Goal: Navigation & Orientation: Find specific page/section

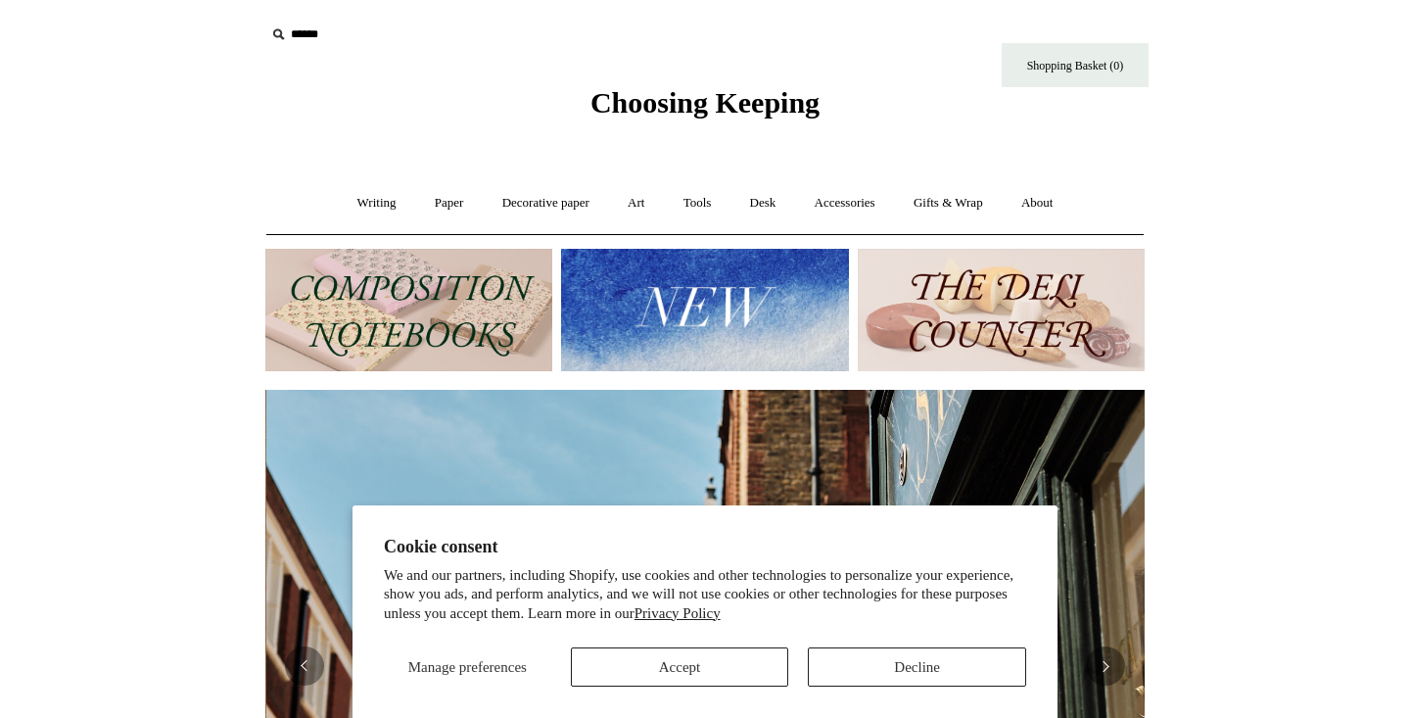
scroll to position [0, 879]
click at [723, 686] on section "Cookie consent We and our partners, including Shopify, use cookies and other te…" at bounding box center [704, 611] width 705 height 213
click at [718, 662] on button "Accept" at bounding box center [680, 666] width 218 height 39
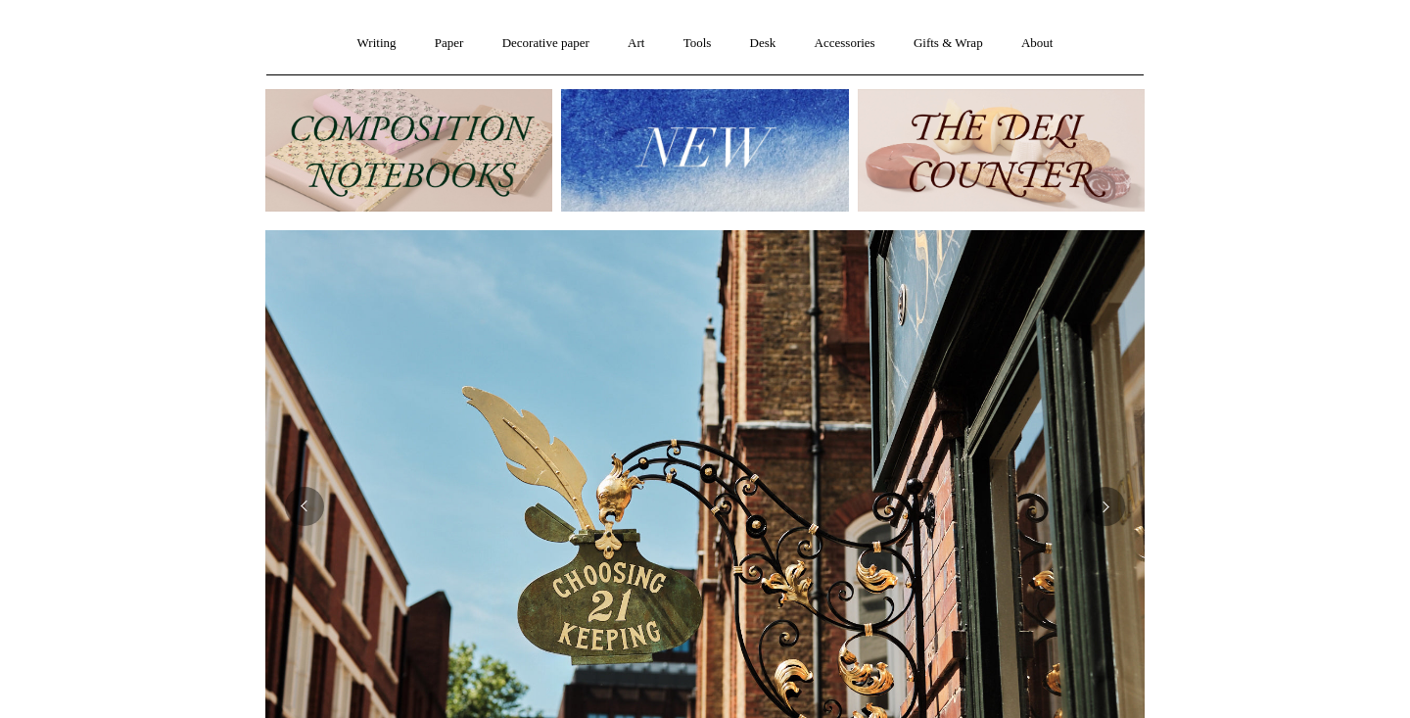
scroll to position [70, 0]
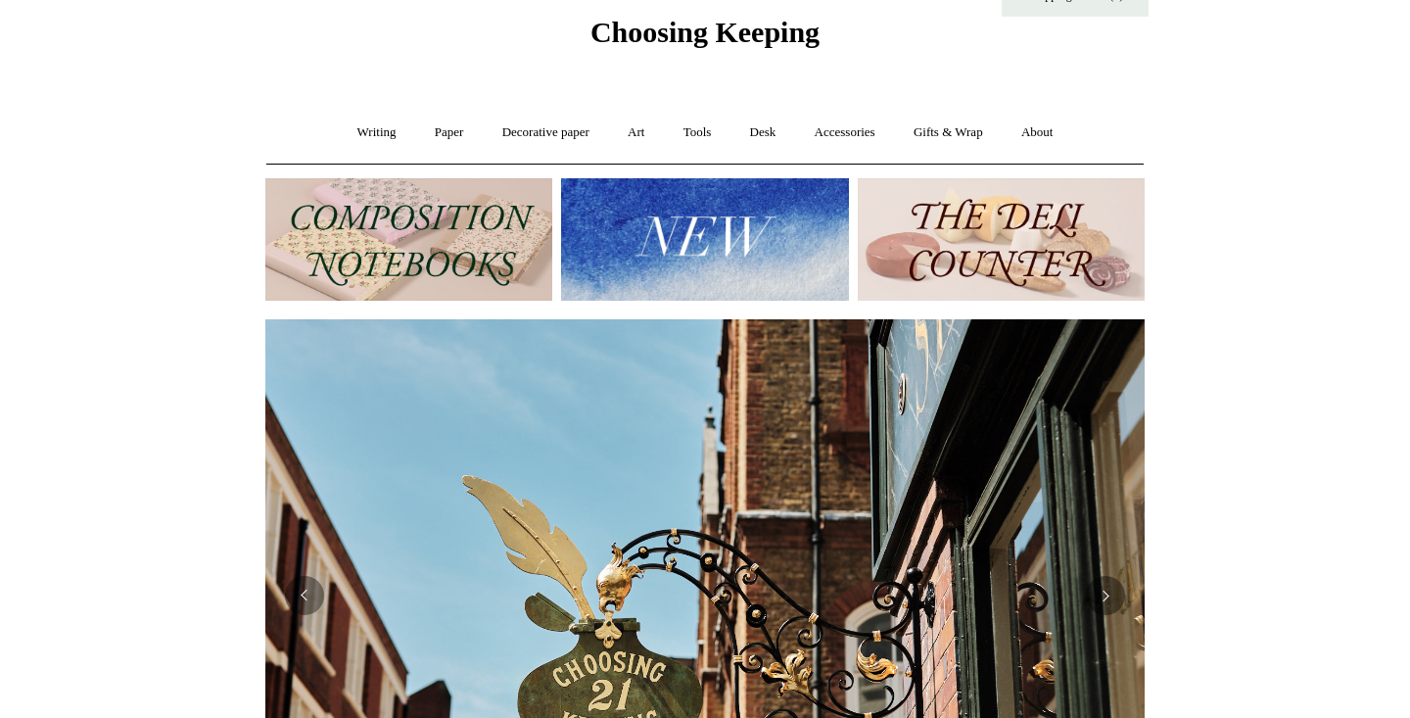
click at [699, 261] on img at bounding box center [704, 239] width 287 height 122
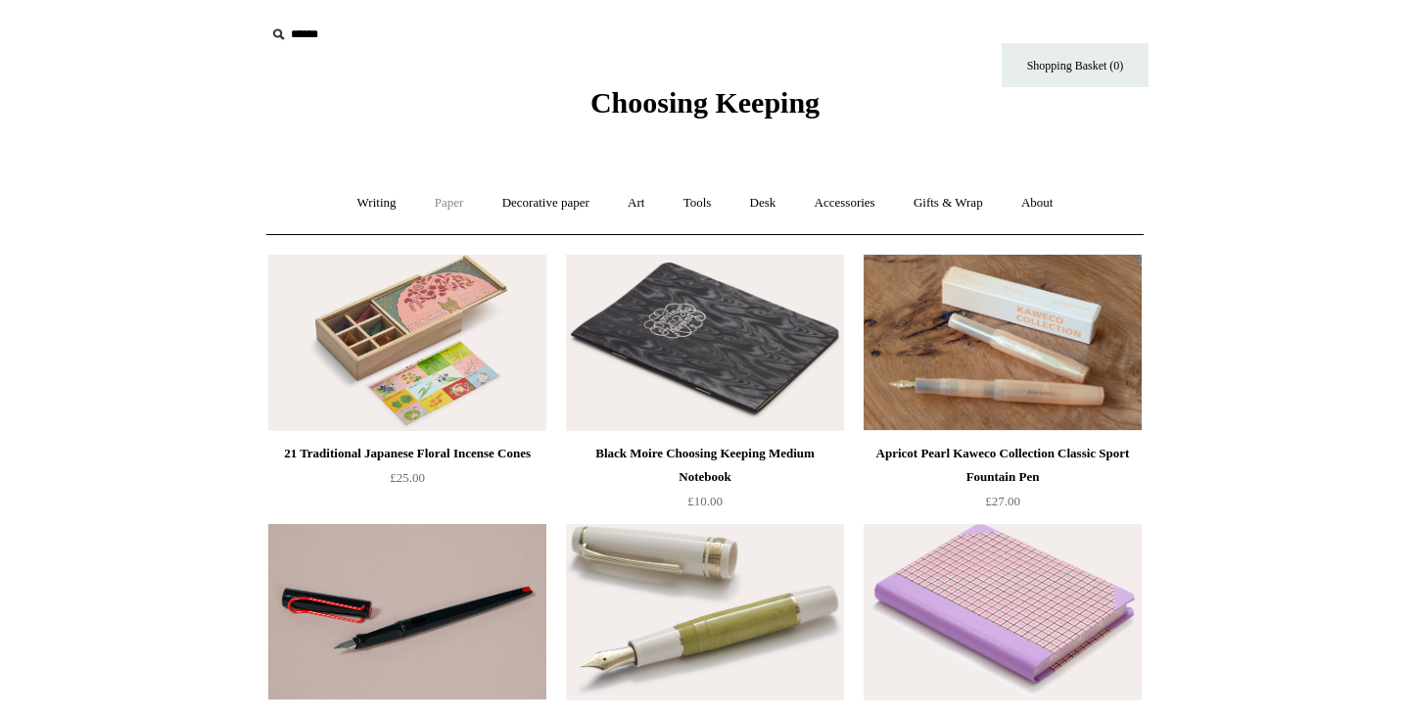
click at [429, 198] on link "Paper +" at bounding box center [449, 203] width 65 height 52
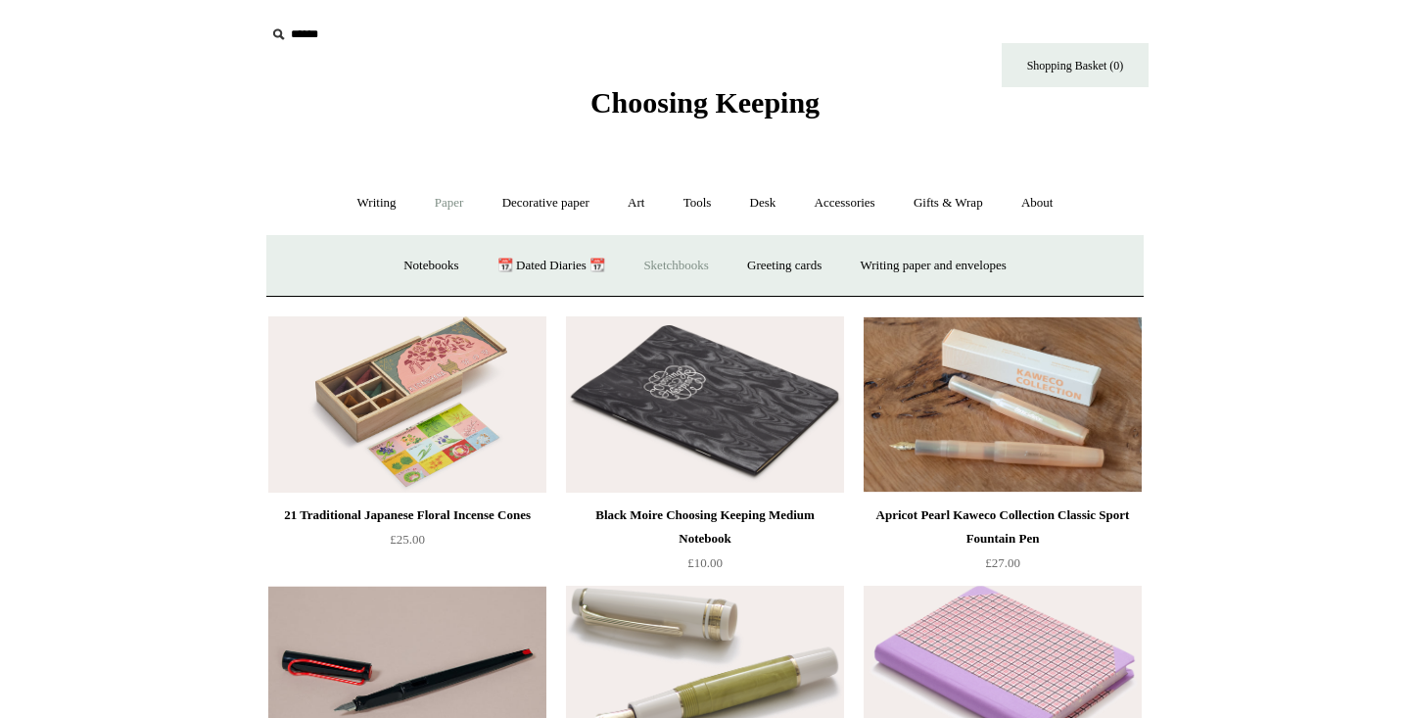
click at [676, 263] on link "Sketchbooks +" at bounding box center [676, 266] width 100 height 52
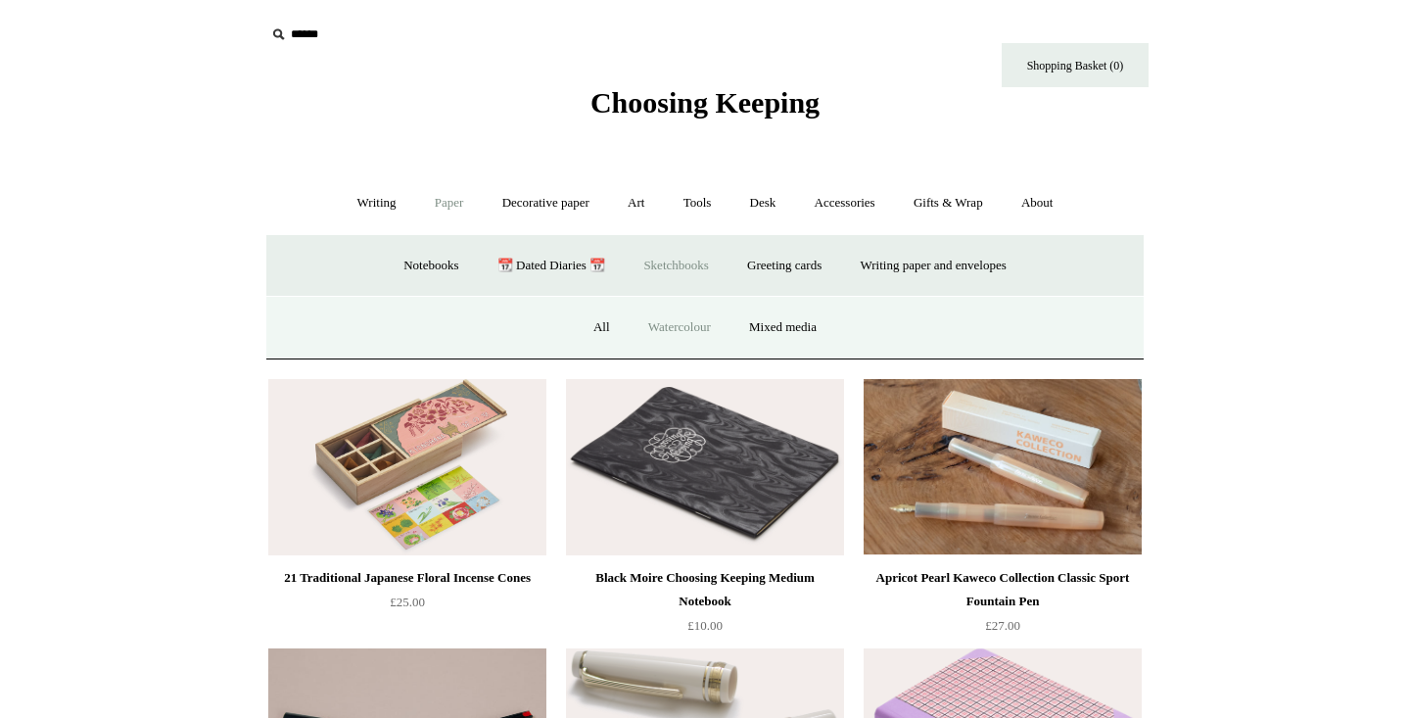
click at [662, 331] on link "Watercolour" at bounding box center [679, 328] width 98 height 52
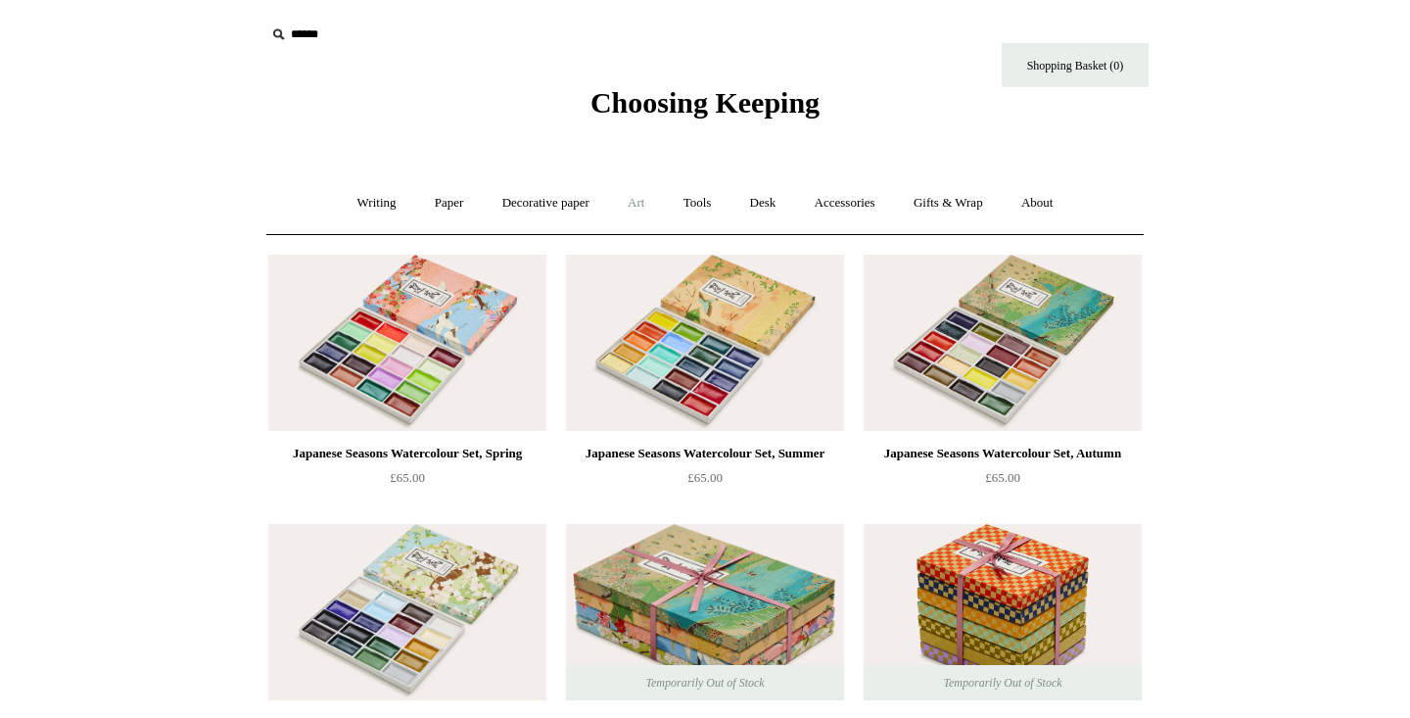
click at [639, 204] on link "Art +" at bounding box center [636, 203] width 52 height 52
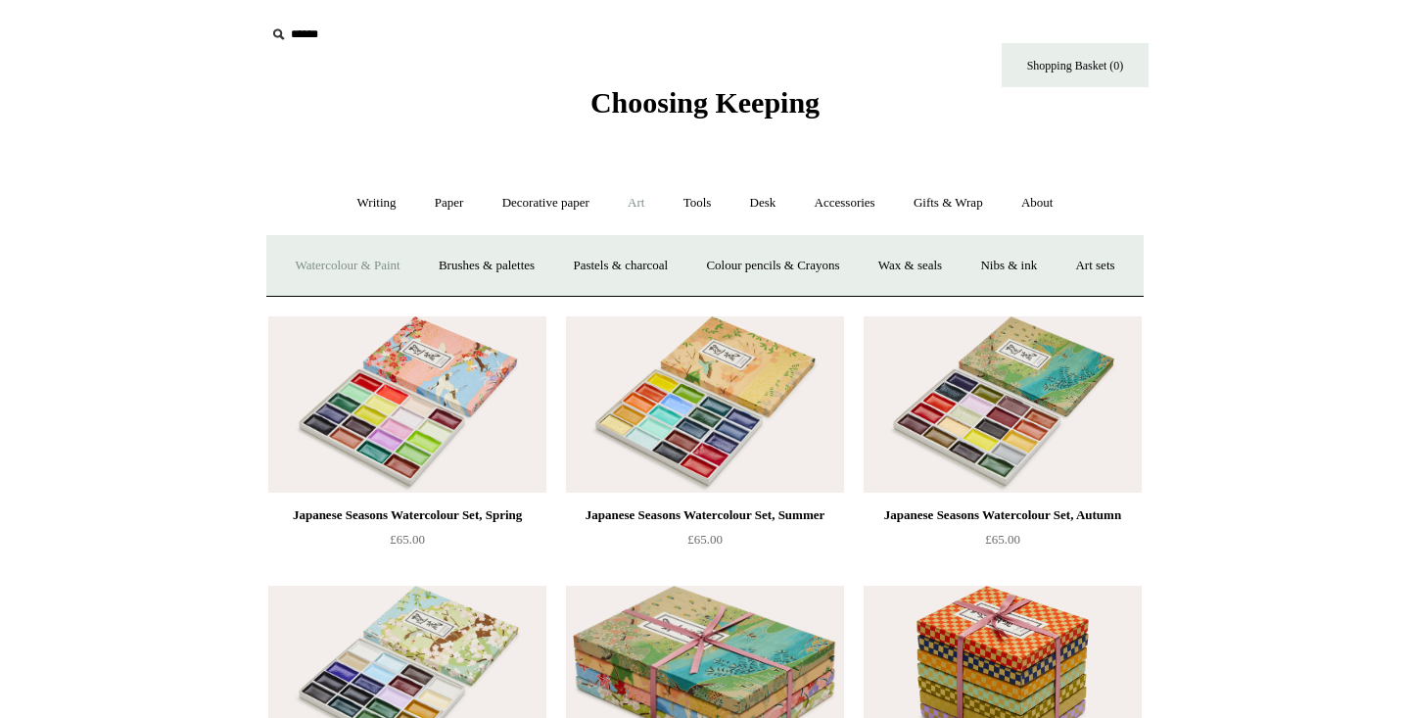
click at [637, 210] on link "Art -" at bounding box center [636, 203] width 52 height 52
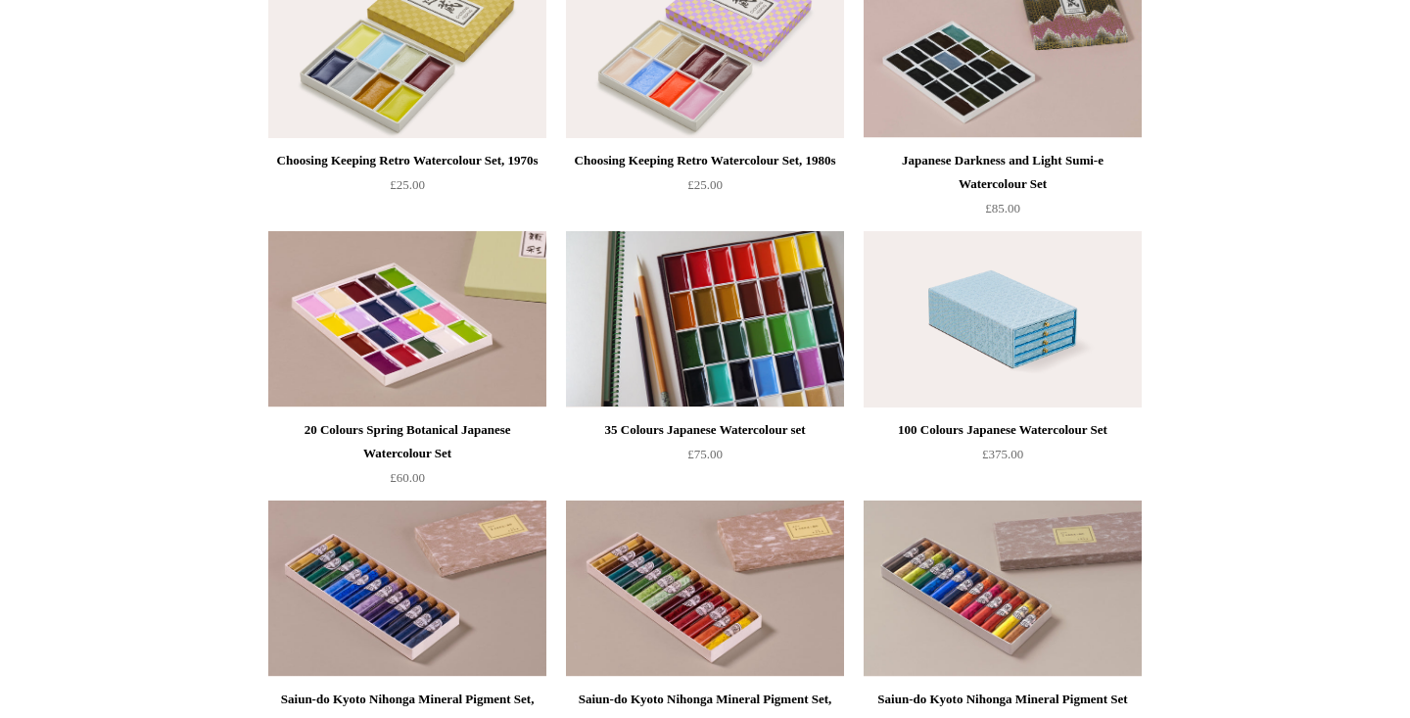
scroll to position [1374, 0]
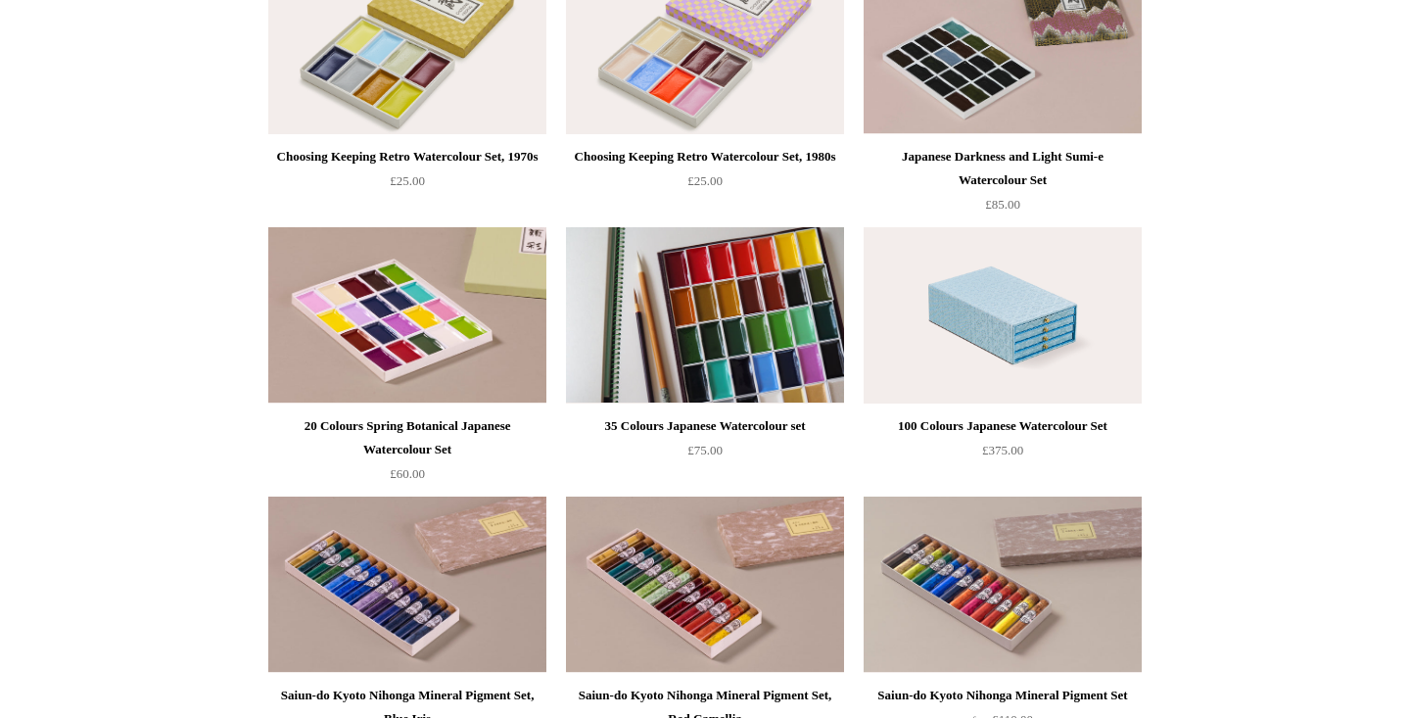
click at [727, 310] on img at bounding box center [705, 315] width 278 height 176
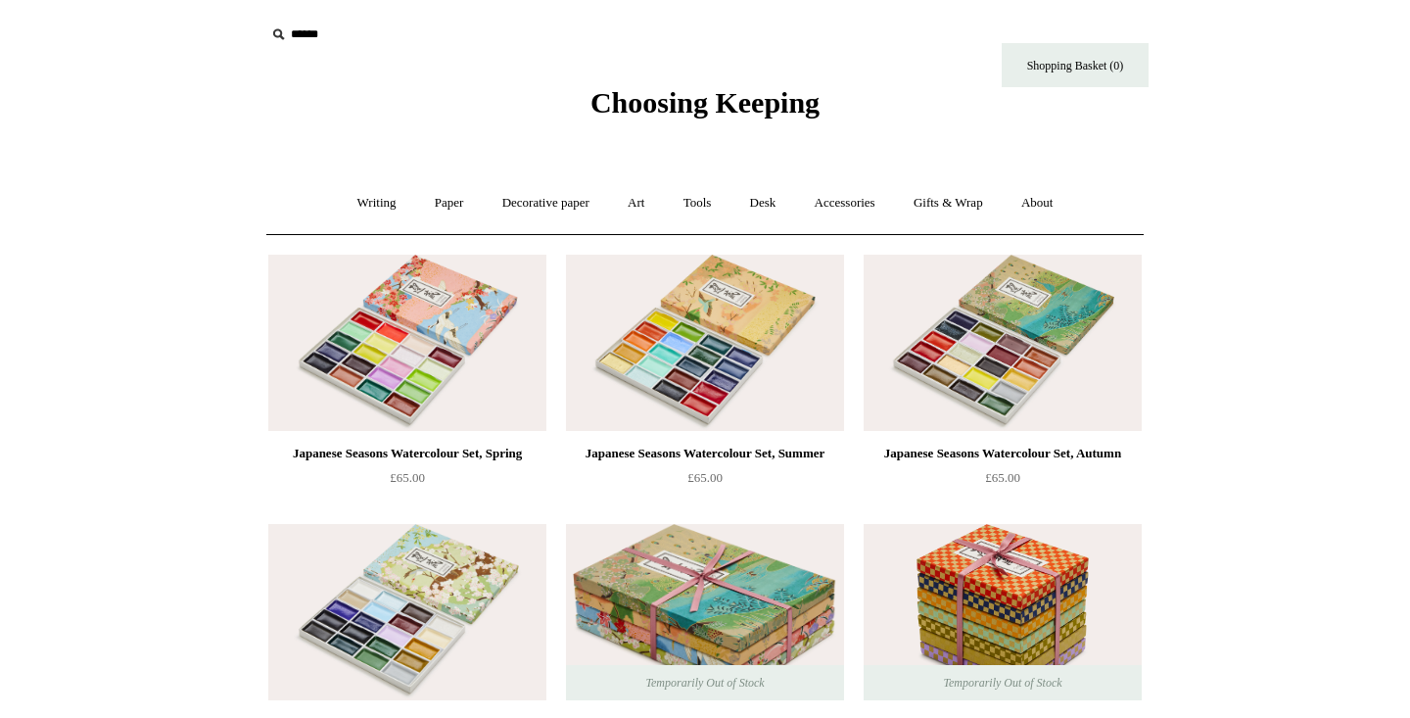
scroll to position [0, 0]
click at [634, 203] on link "Art +" at bounding box center [636, 203] width 52 height 52
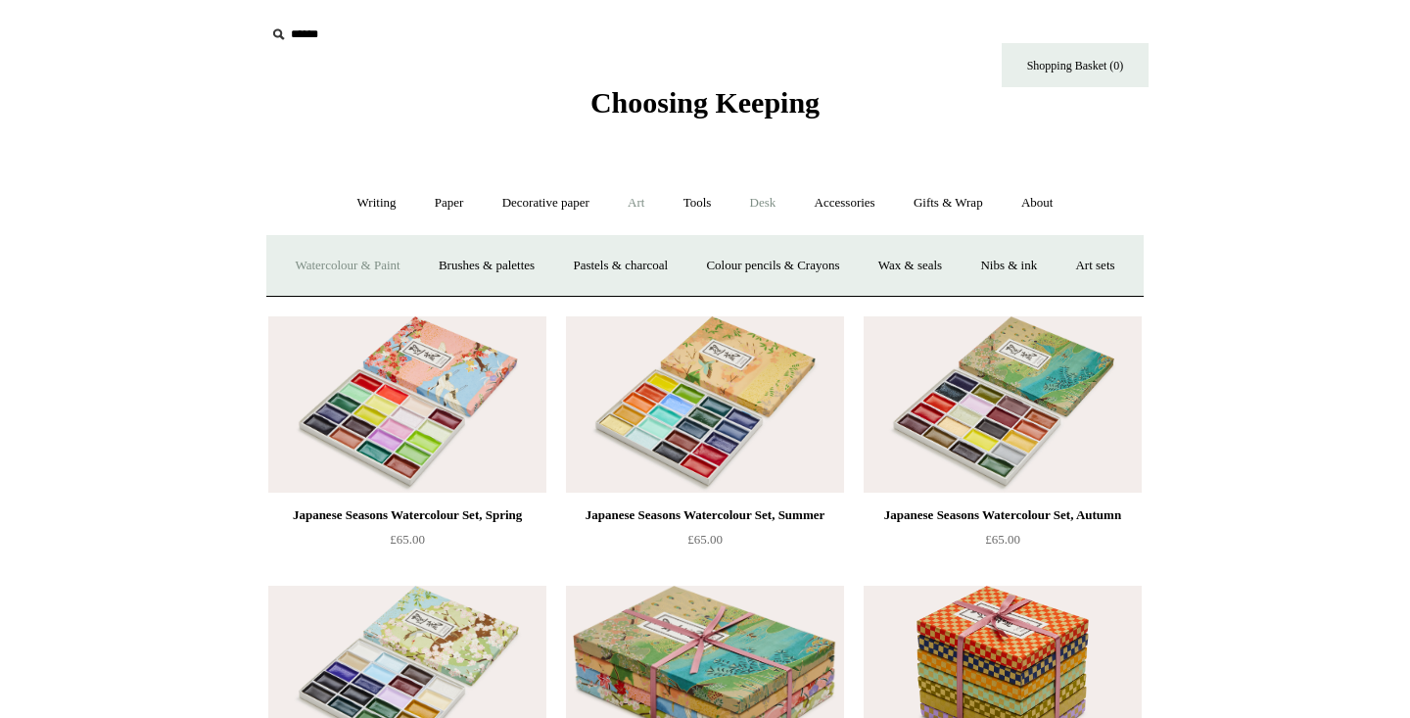
click at [781, 205] on link "Desk +" at bounding box center [763, 203] width 62 height 52
click at [710, 202] on link "Tools +" at bounding box center [698, 203] width 64 height 52
click at [375, 200] on link "Writing +" at bounding box center [377, 203] width 74 height 52
click at [461, 261] on link "Fountain pens +" at bounding box center [465, 266] width 107 height 52
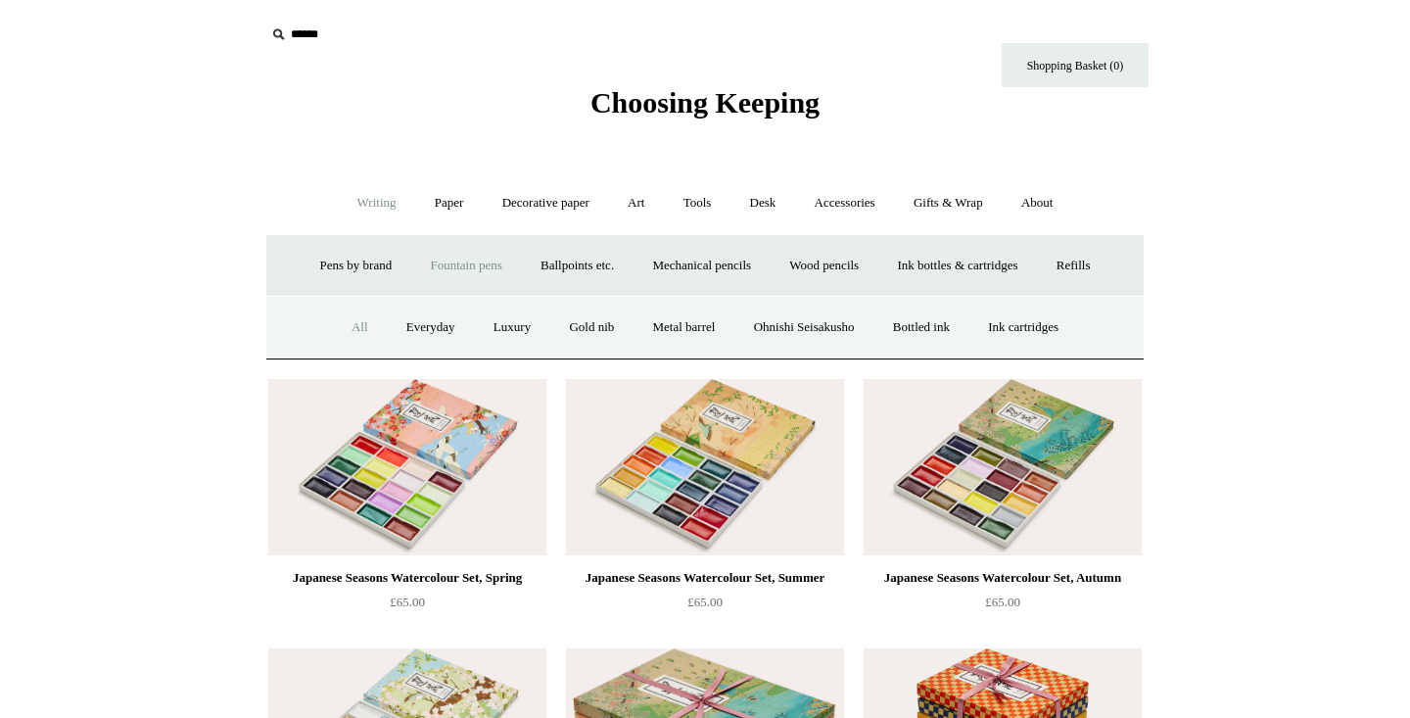
click at [345, 328] on link "All" at bounding box center [360, 328] width 52 height 52
